Goal: Navigation & Orientation: Find specific page/section

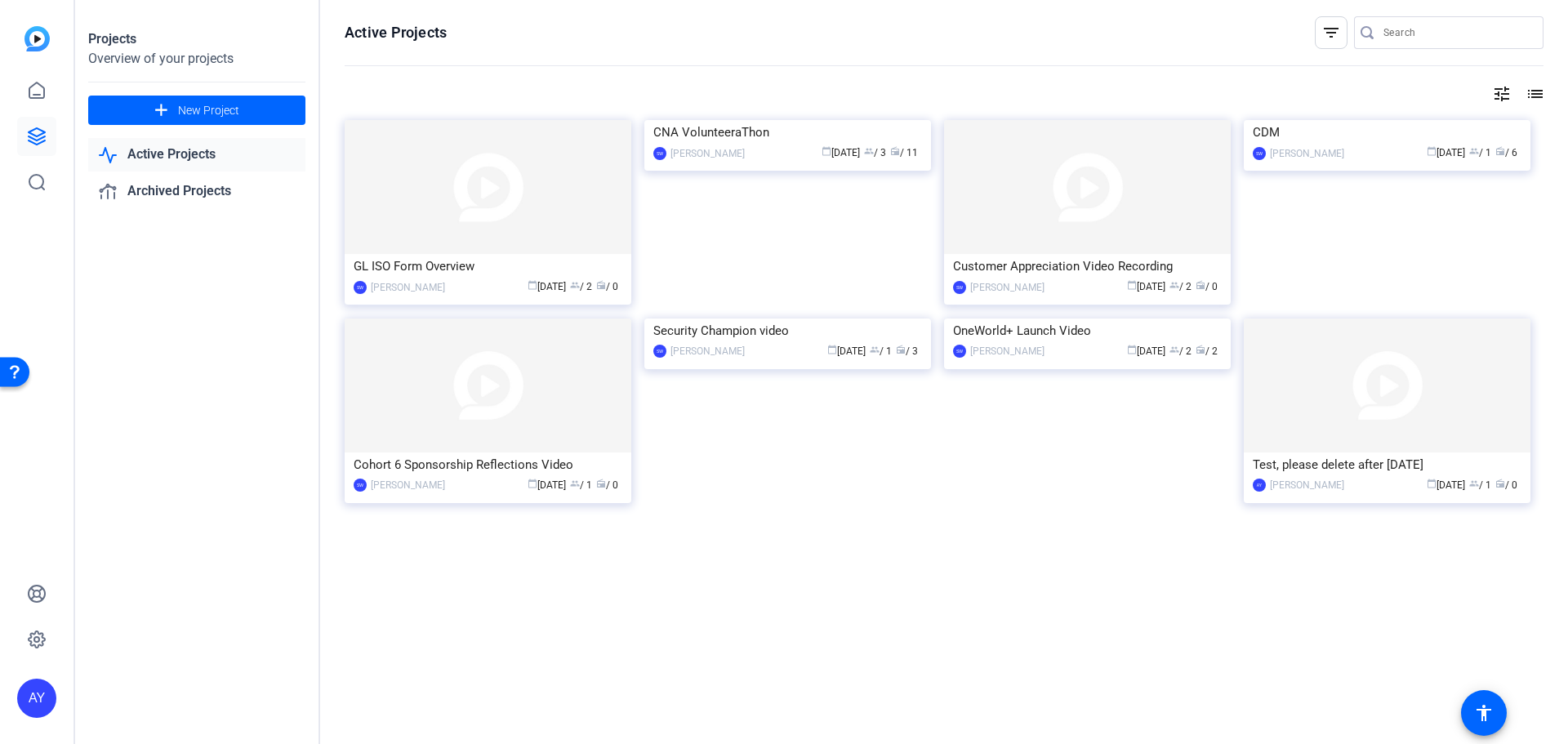
drag, startPoint x: 0, startPoint y: 0, endPoint x: 174, endPoint y: 155, distance: 233.0
click at [174, 155] on link "Active Projects" at bounding box center [196, 154] width 217 height 34
click at [177, 186] on link "Archived Projects" at bounding box center [196, 191] width 217 height 34
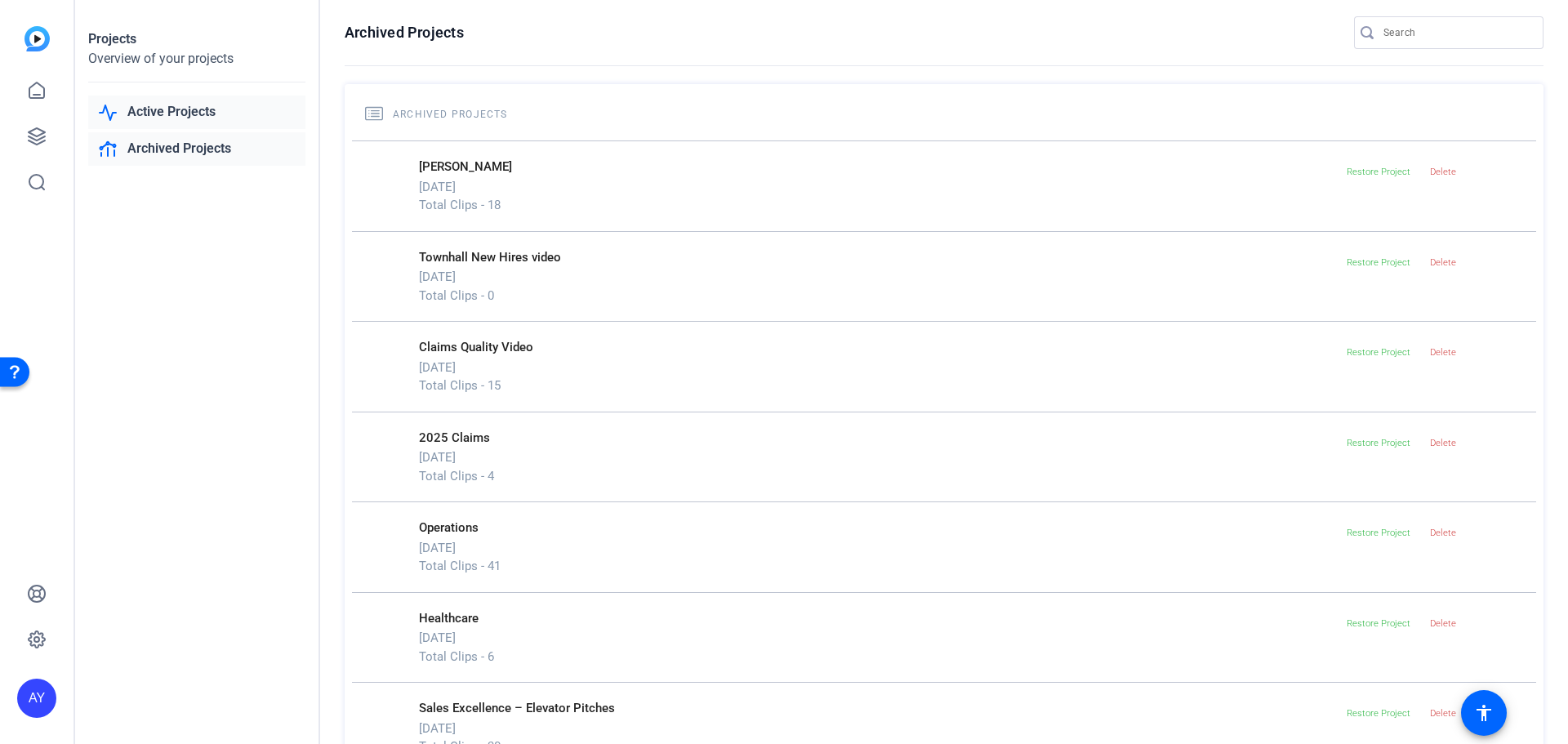
click at [161, 110] on link "Active Projects" at bounding box center [196, 112] width 217 height 34
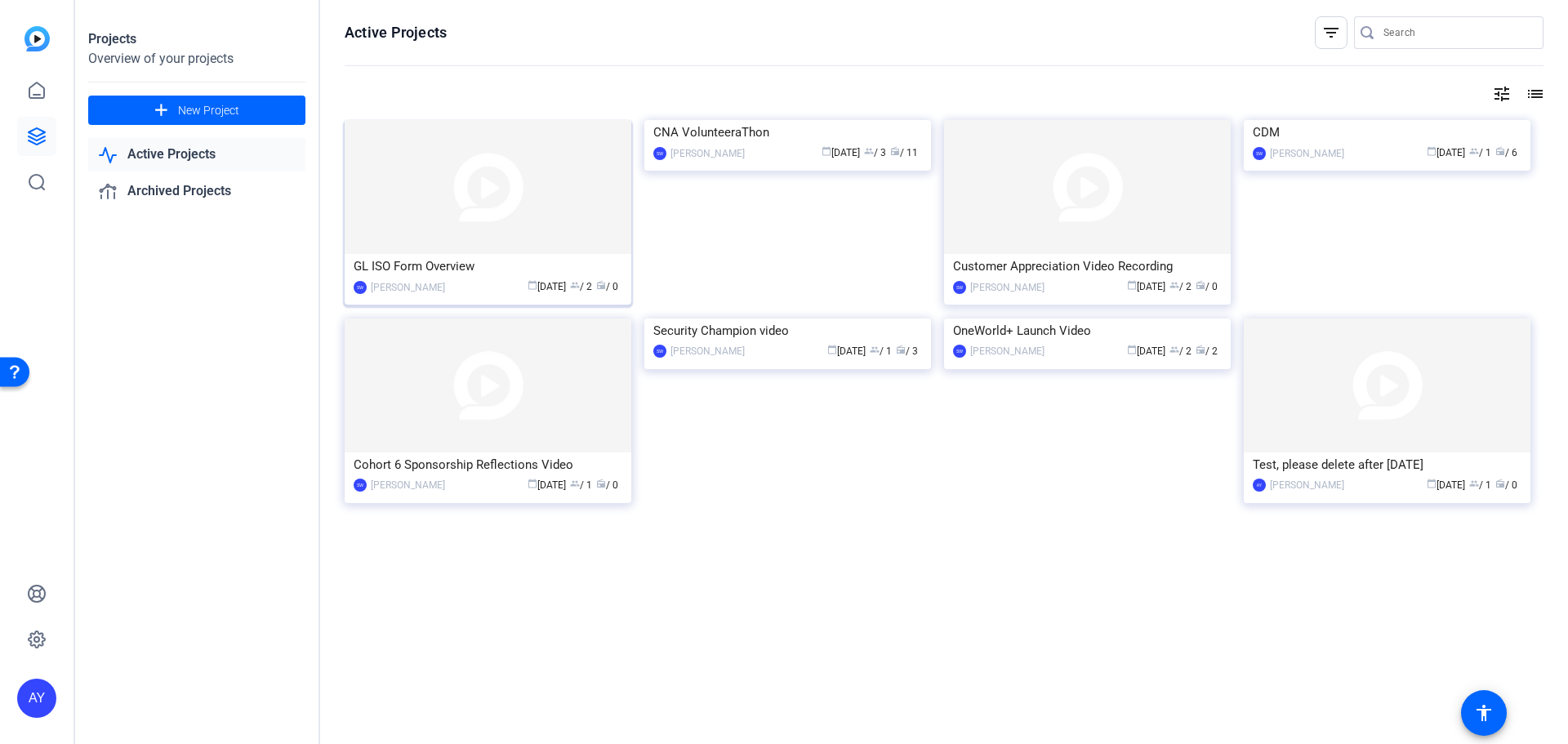
click at [499, 203] on img at bounding box center [488, 187] width 287 height 134
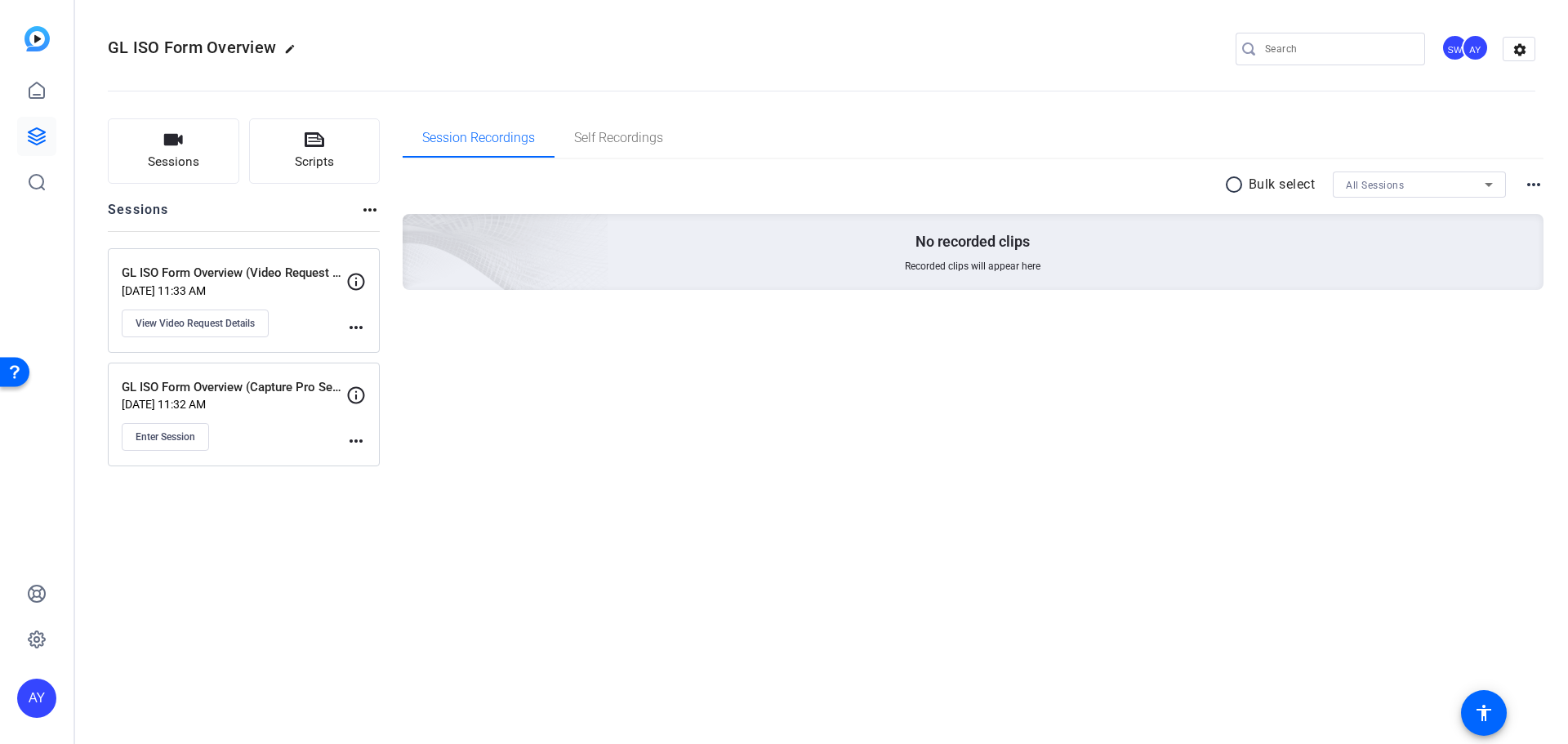
click at [282, 289] on p "[DATE] 11:33 AM" at bounding box center [233, 291] width 224 height 13
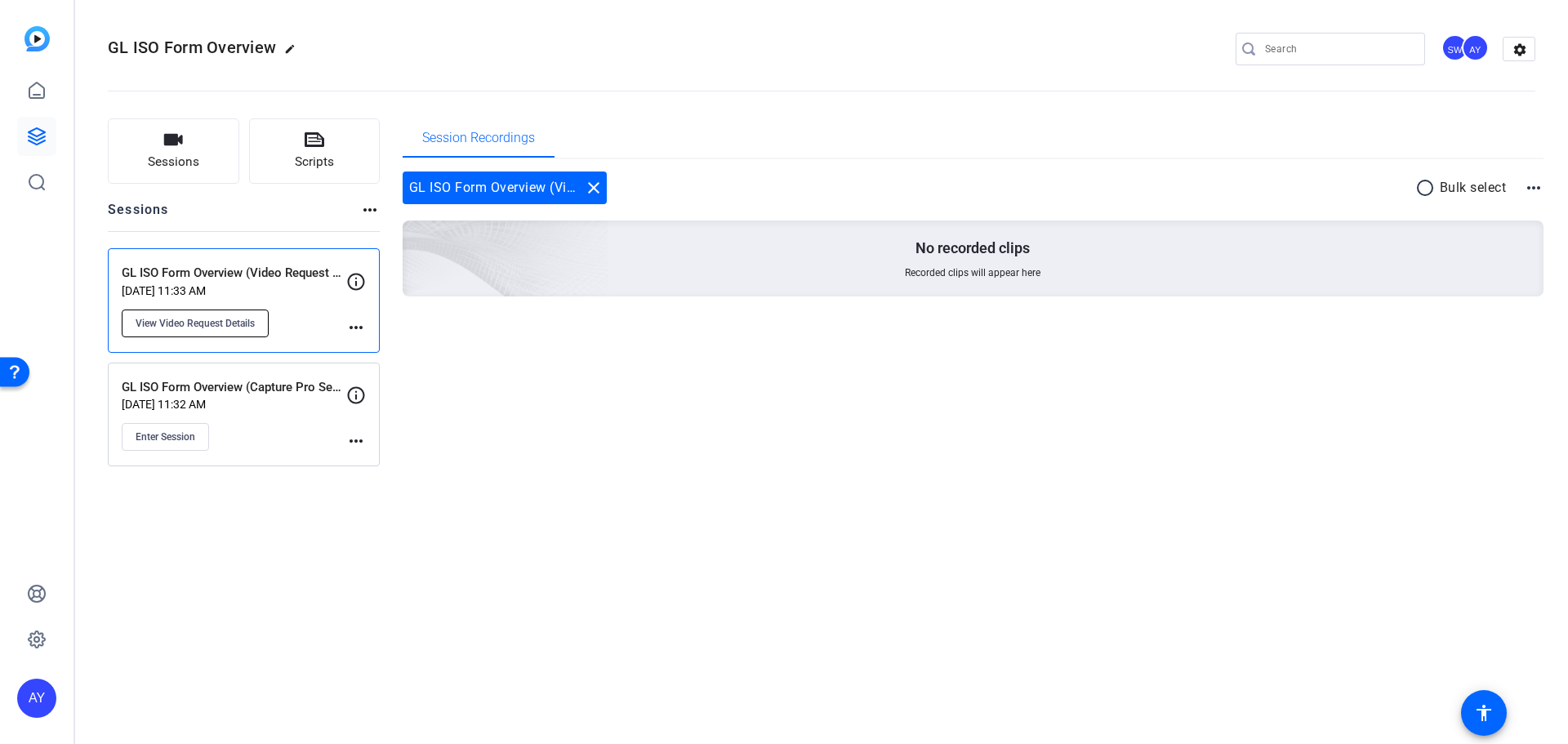
click at [222, 317] on span "View Video Request Details" at bounding box center [194, 323] width 119 height 13
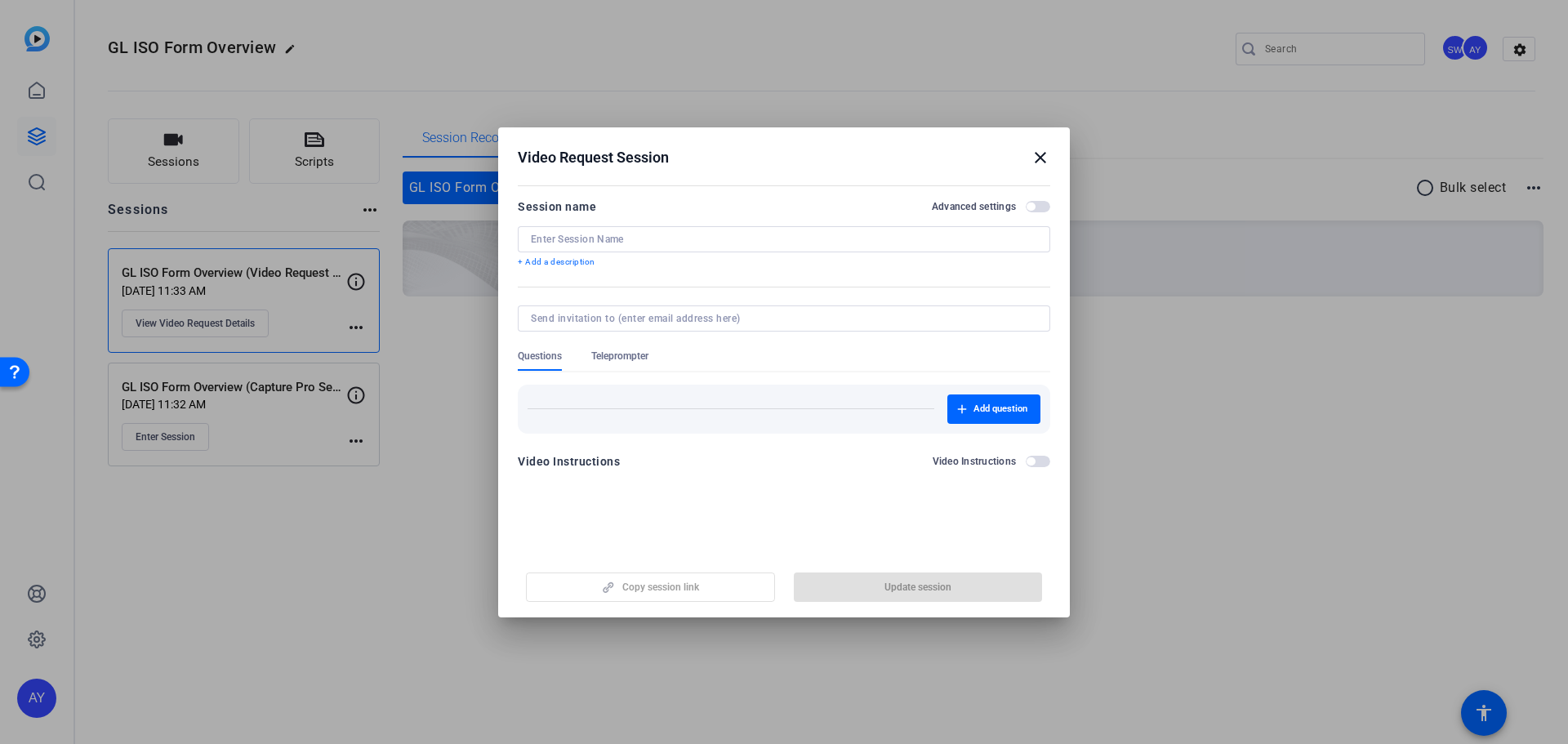
type input "GL ISO Form Overview (Video Request Session)"
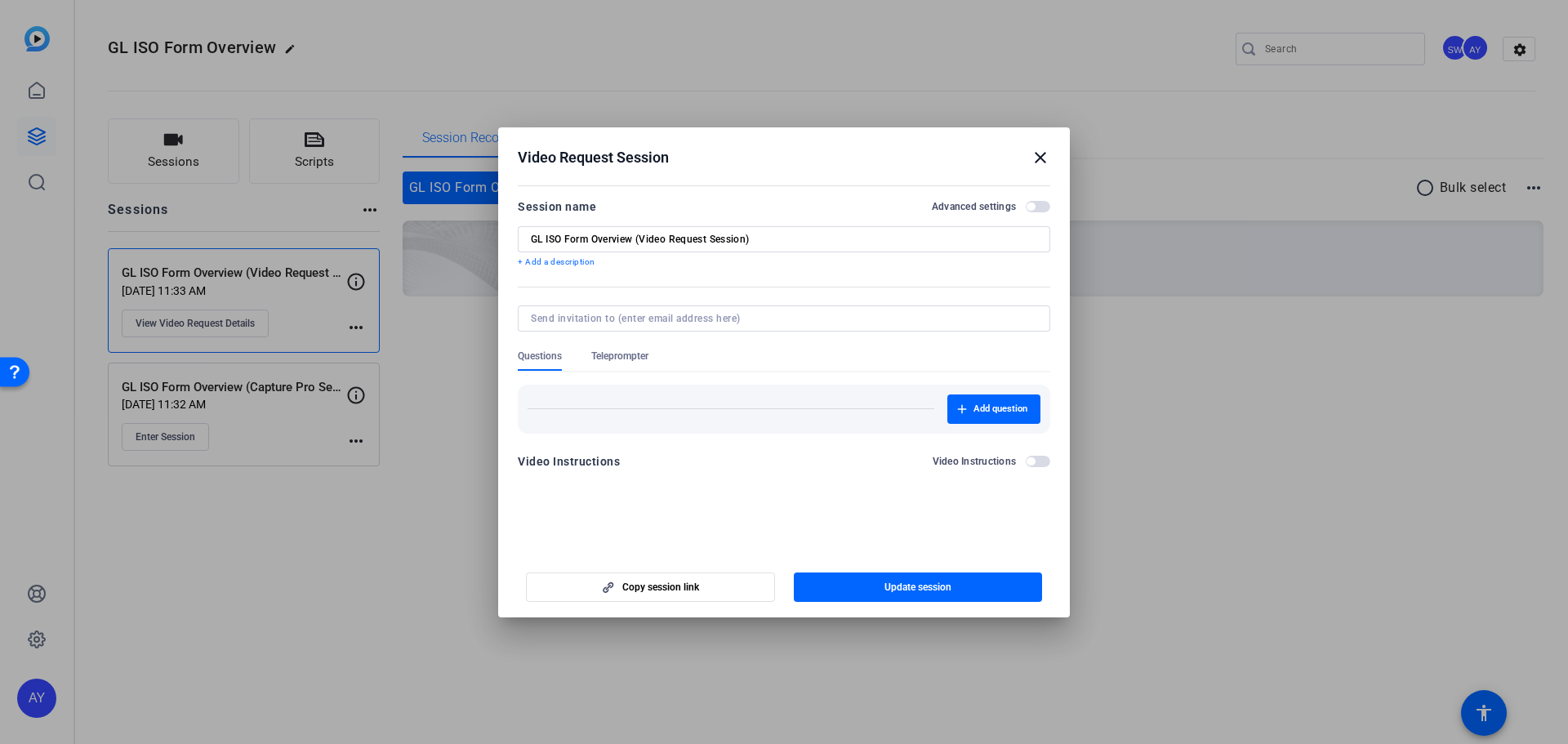
click at [1040, 155] on mat-icon "close" at bounding box center [1040, 158] width 20 height 20
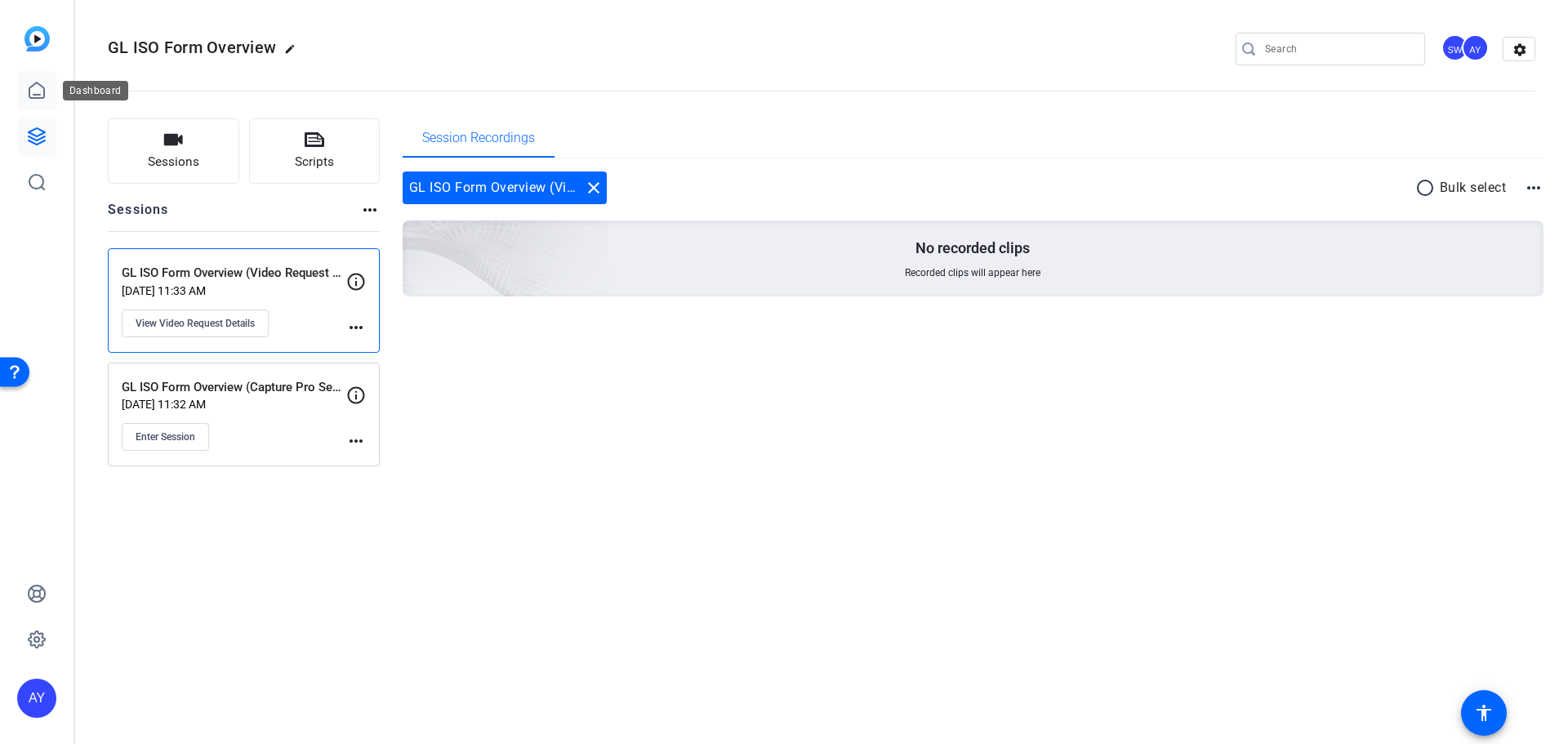
click at [32, 91] on icon at bounding box center [37, 91] width 20 height 20
